Goal: Information Seeking & Learning: Compare options

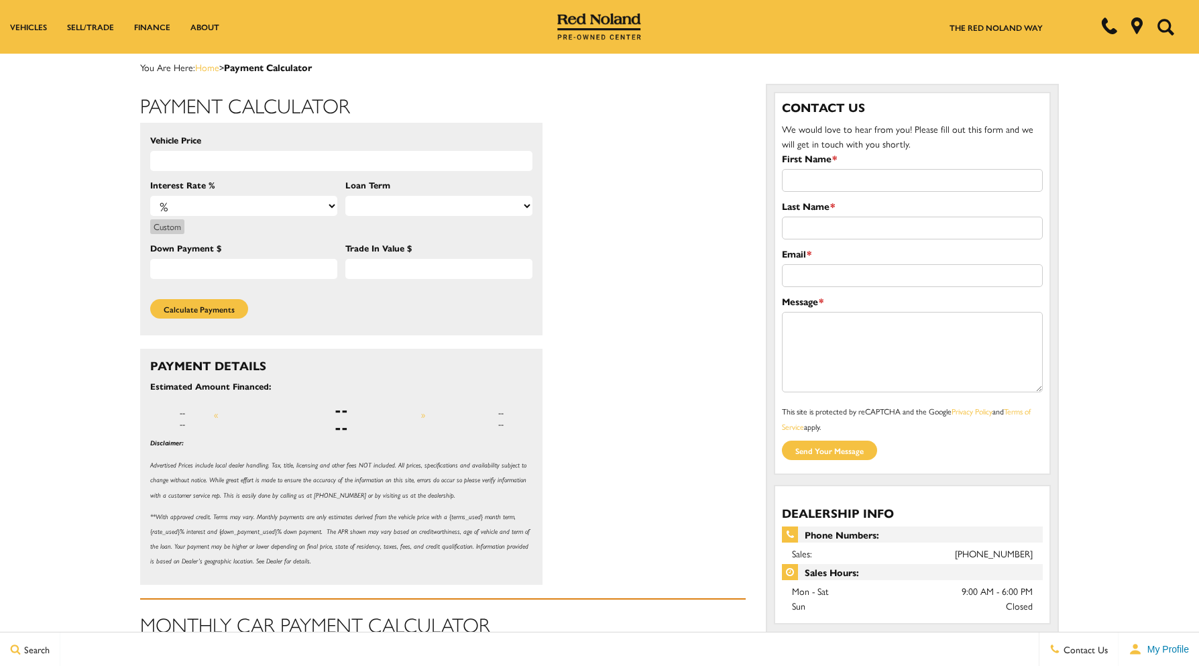
select select "4.9"
select select "72"
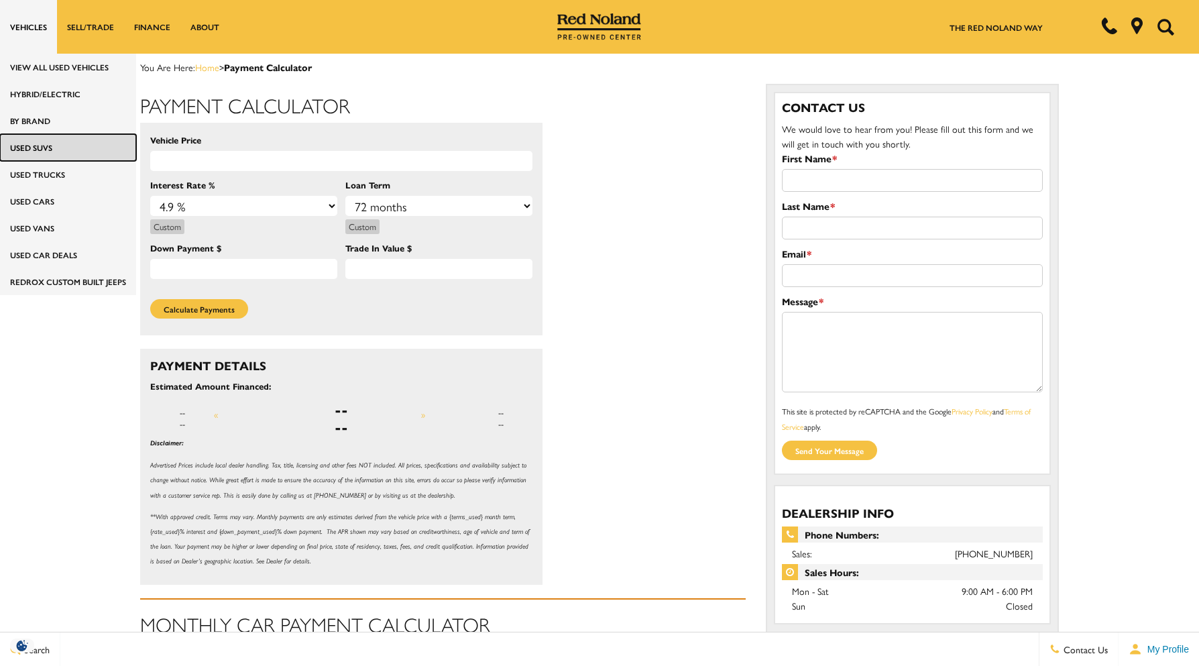
click at [50, 152] on link "Used SUVs" at bounding box center [68, 147] width 136 height 27
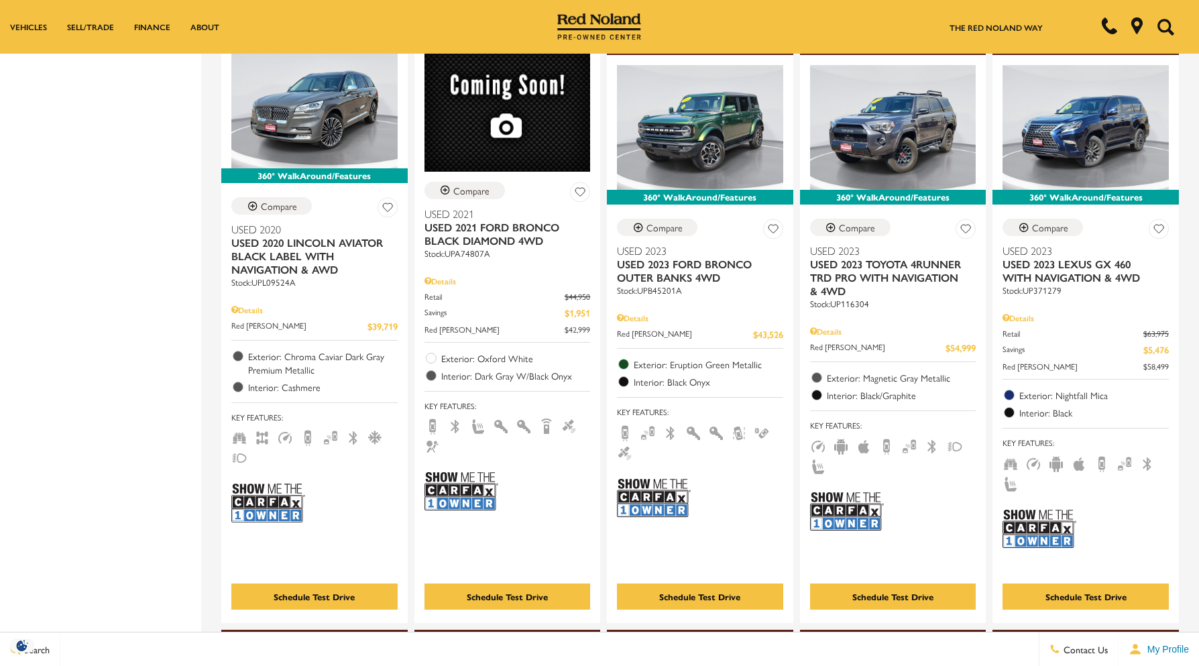
scroll to position [805, 0]
